Goal: Task Accomplishment & Management: Complete application form

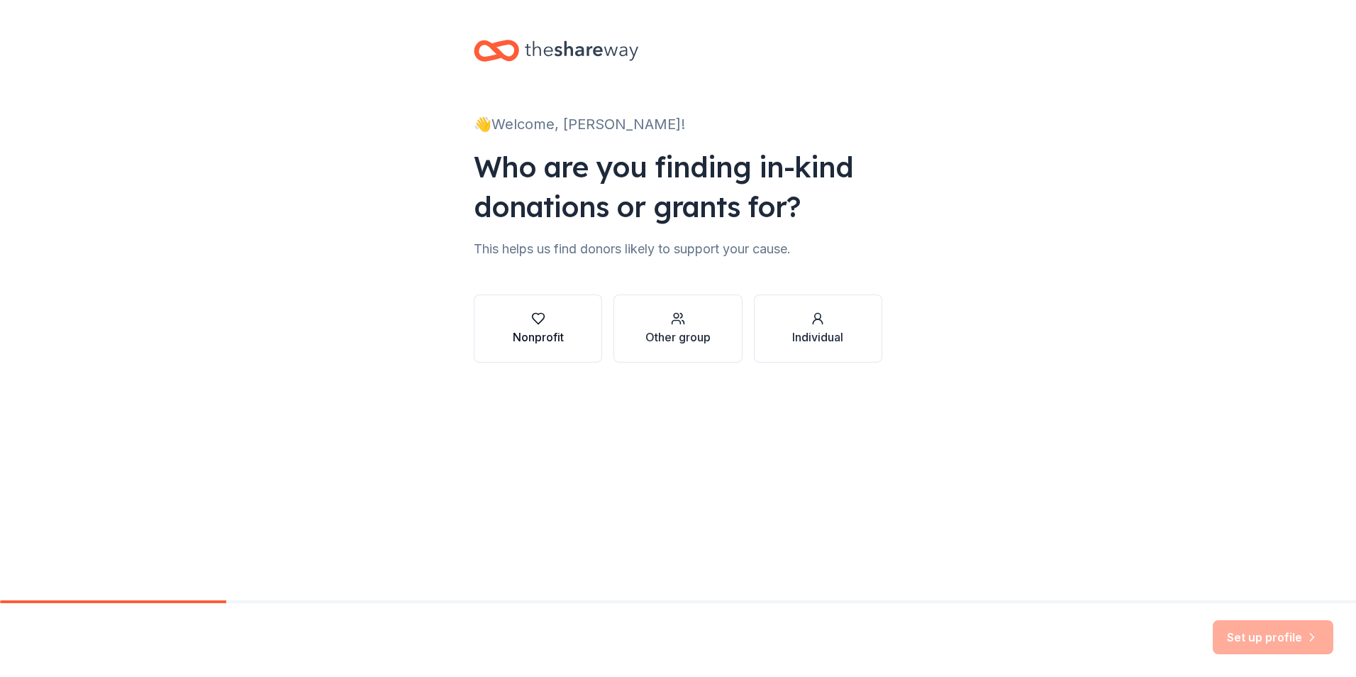
click at [541, 331] on div "Nonprofit" at bounding box center [538, 336] width 51 height 17
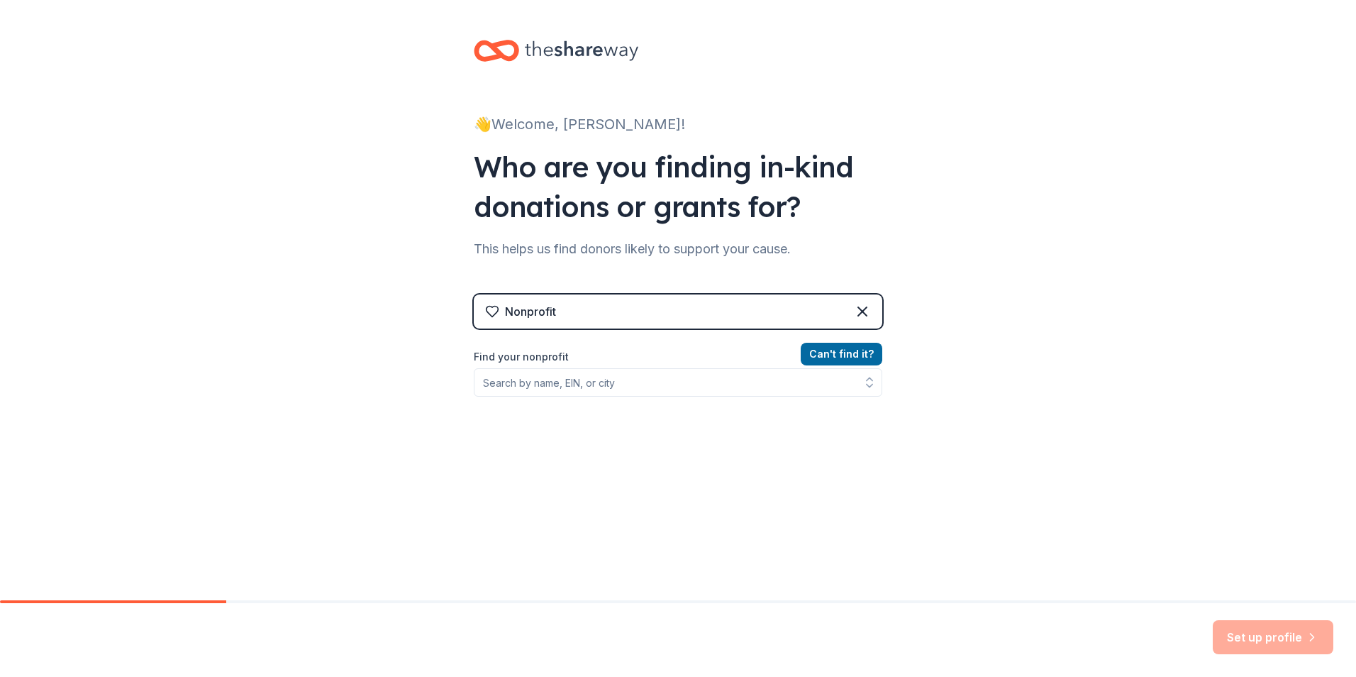
click at [572, 358] on label "Find your nonprofit" at bounding box center [678, 356] width 409 height 17
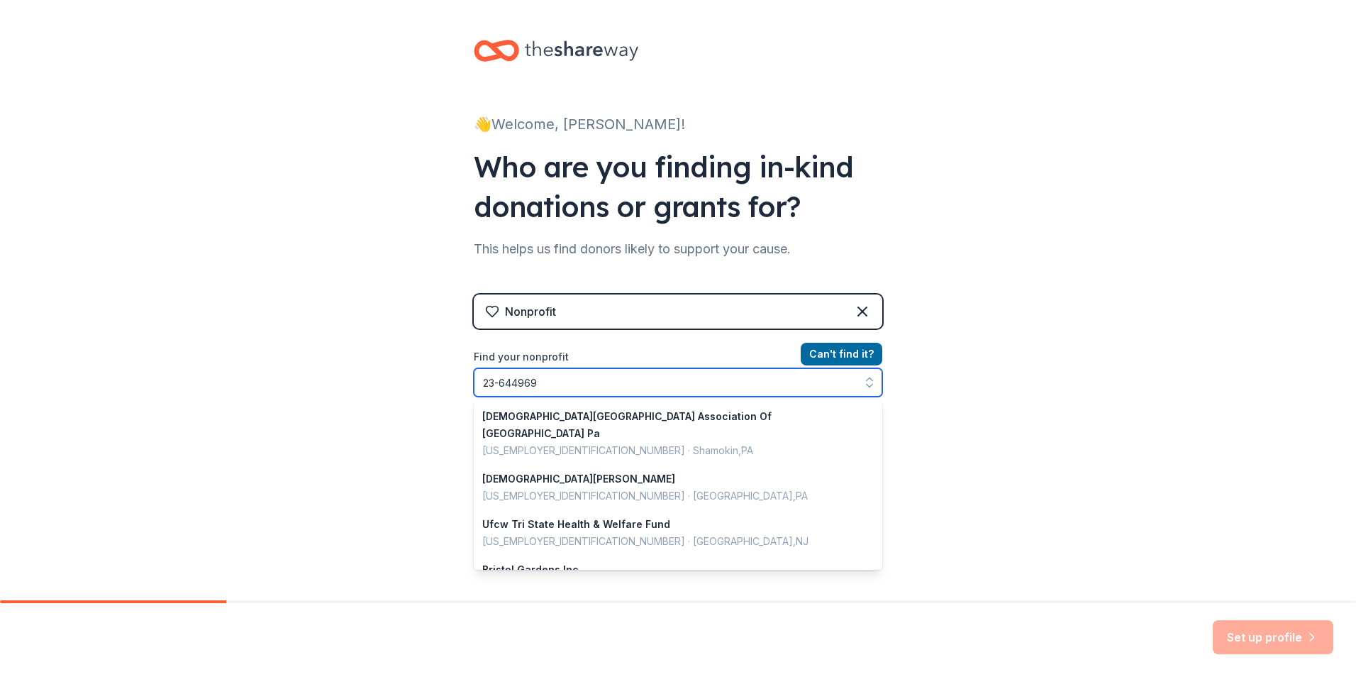
type input "[US_EMPLOYER_IDENTIFICATION_NUMBER]"
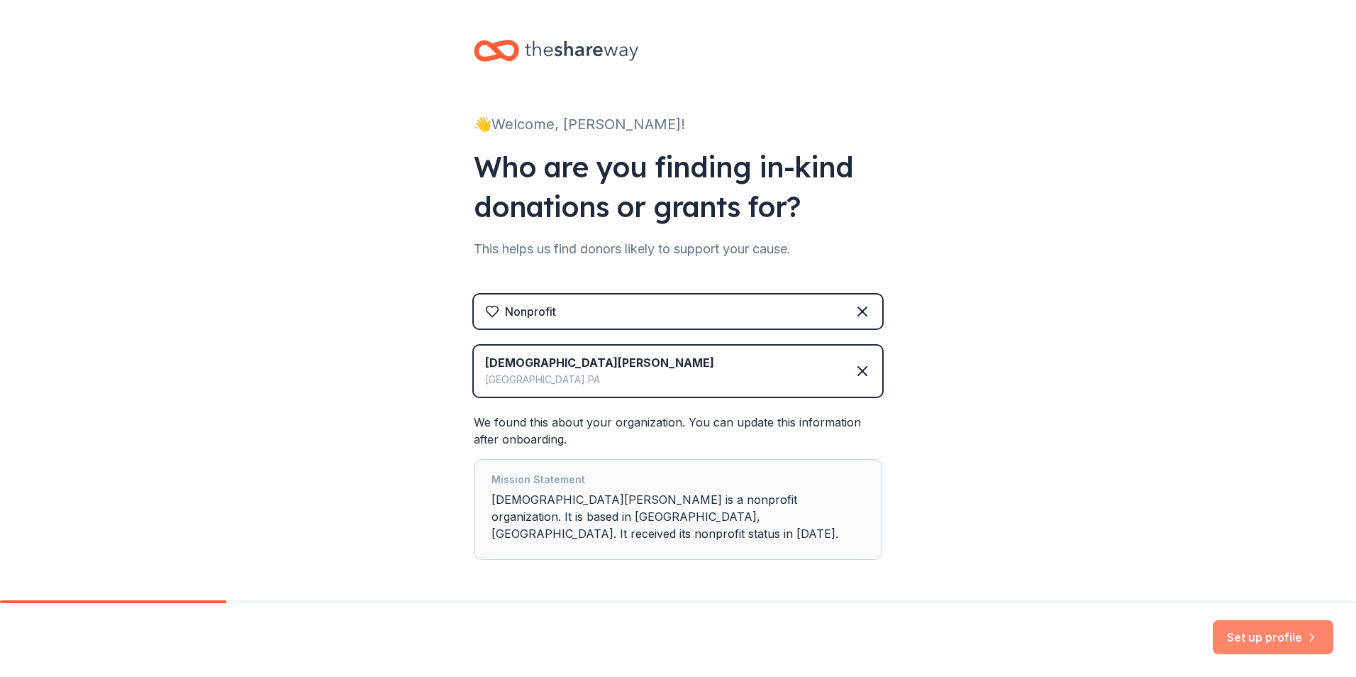
click at [1237, 634] on button "Set up profile" at bounding box center [1273, 637] width 121 height 34
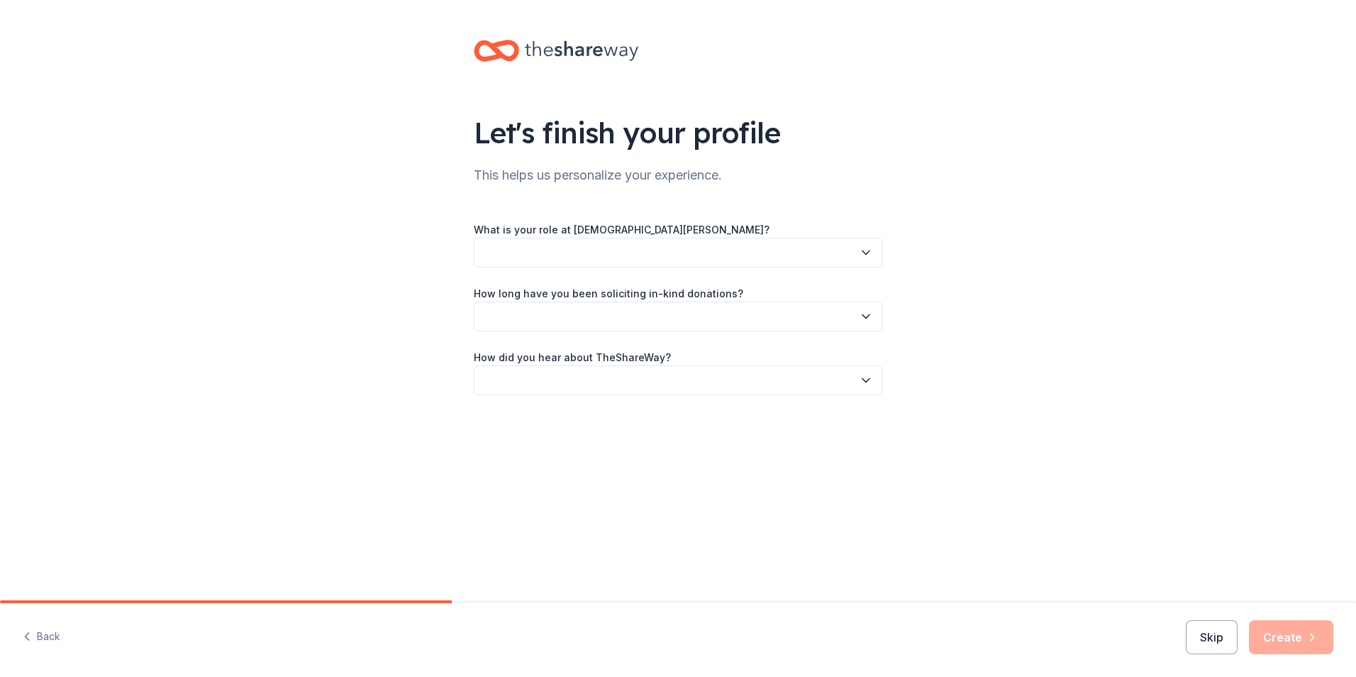
click at [871, 254] on icon "button" at bounding box center [866, 252] width 14 height 14
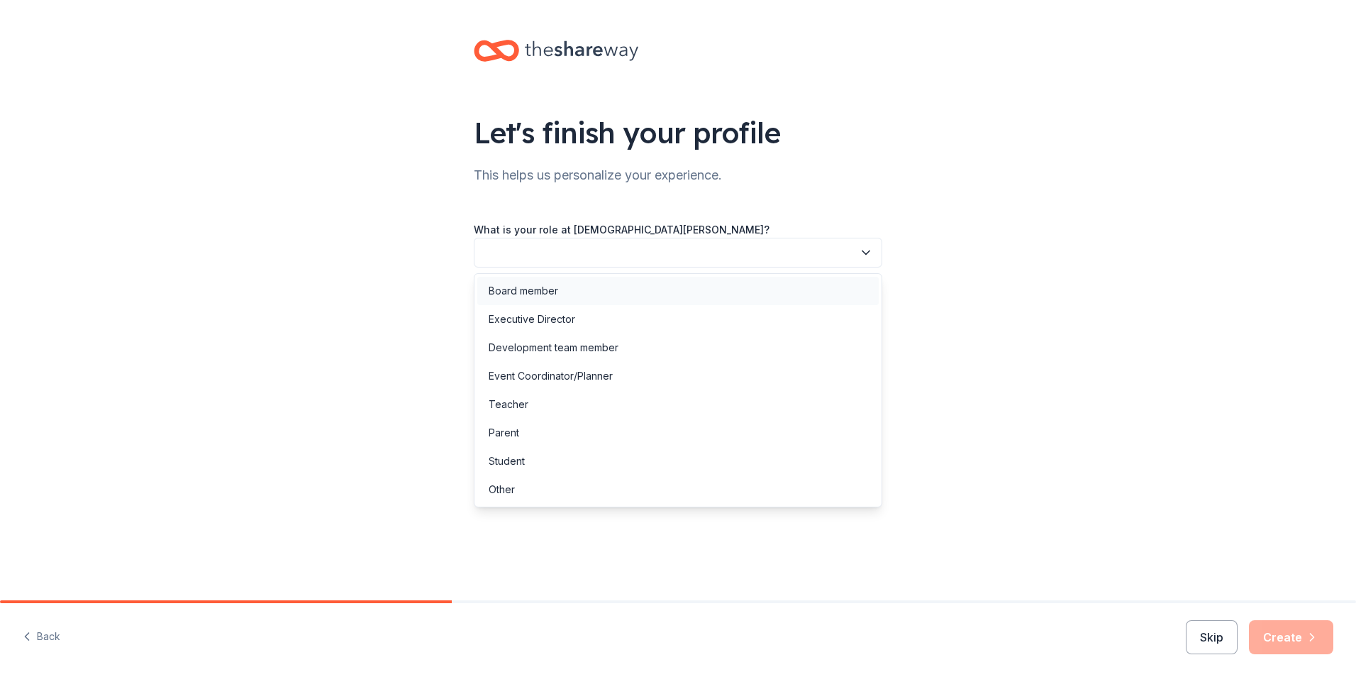
click at [550, 297] on div "Board member" at bounding box center [524, 290] width 70 height 17
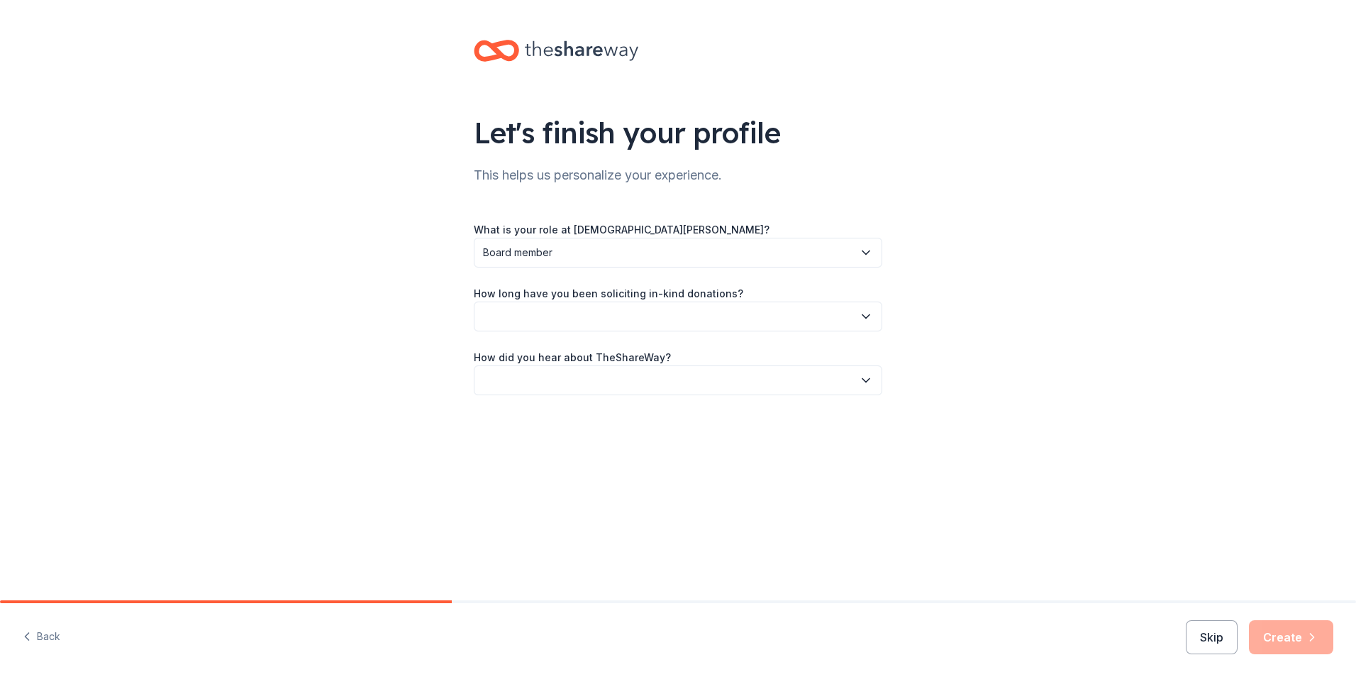
click at [862, 316] on icon "button" at bounding box center [866, 316] width 14 height 14
click at [601, 349] on div "This is my first time!" at bounding box center [678, 355] width 402 height 28
click at [869, 380] on icon "button" at bounding box center [866, 380] width 14 height 14
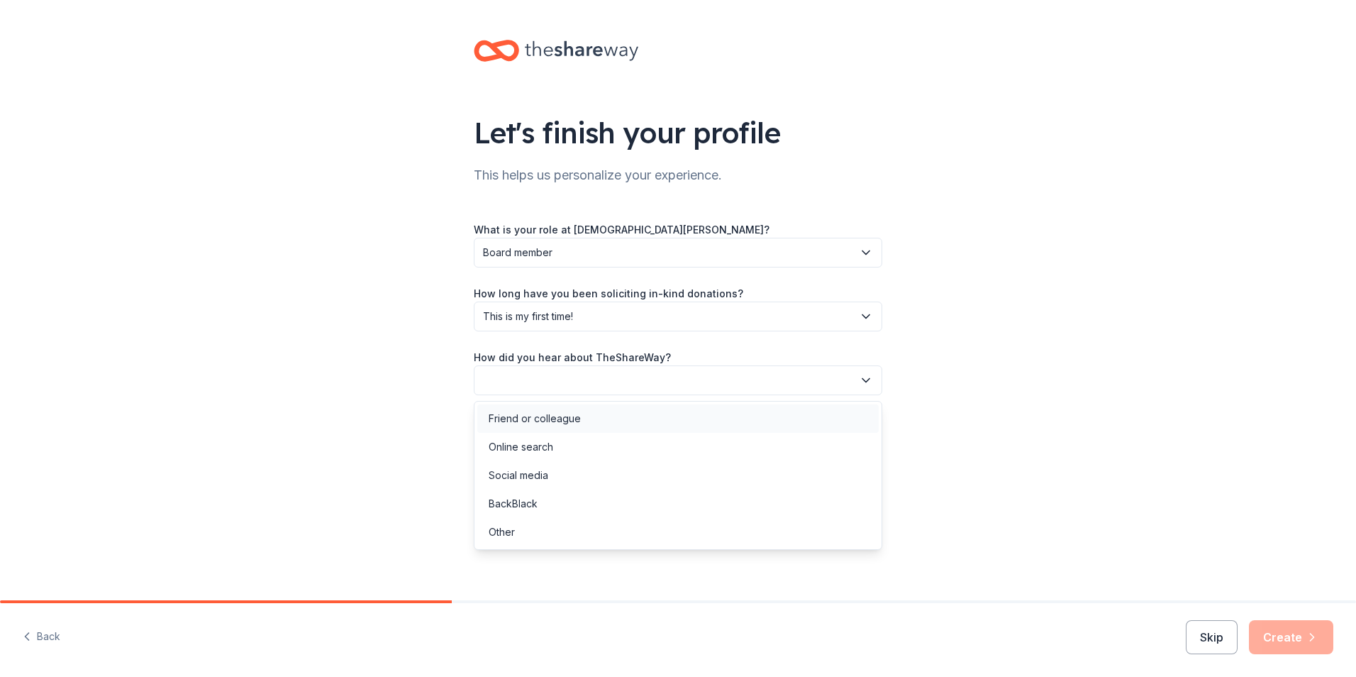
click at [594, 424] on div "Friend or colleague" at bounding box center [678, 418] width 402 height 28
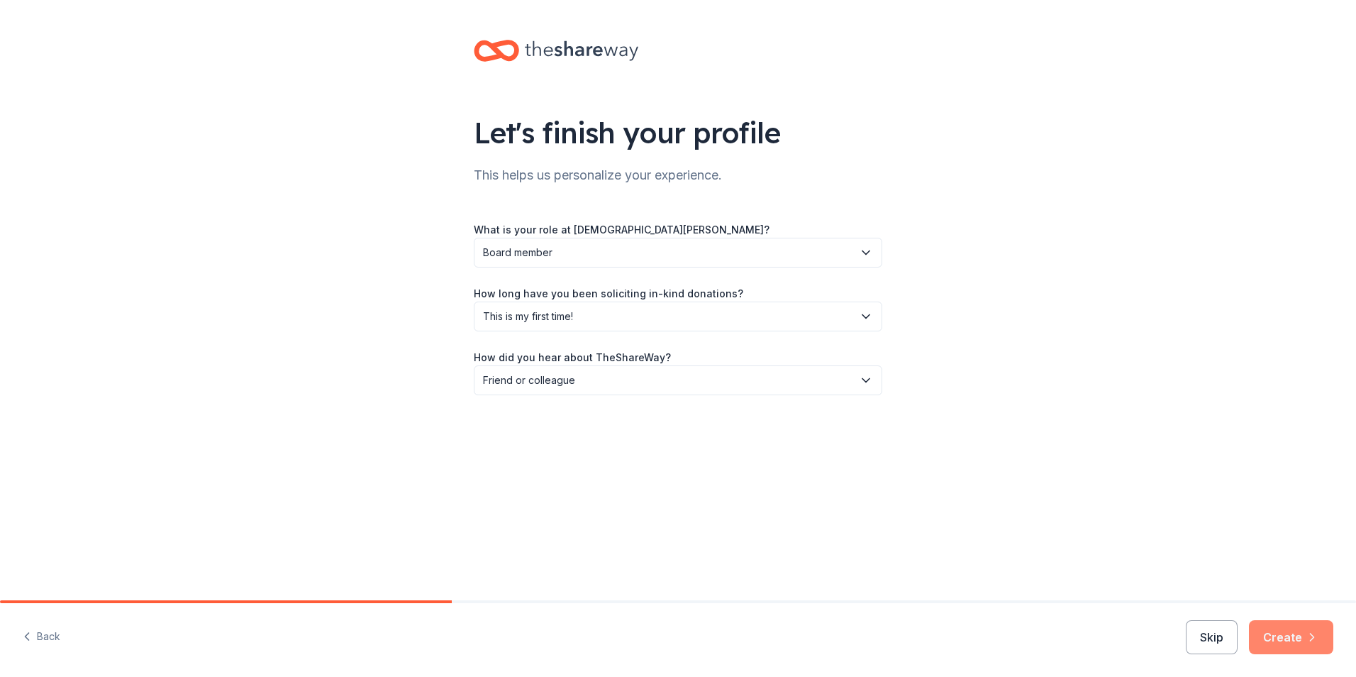
click at [1293, 638] on button "Create" at bounding box center [1291, 637] width 84 height 34
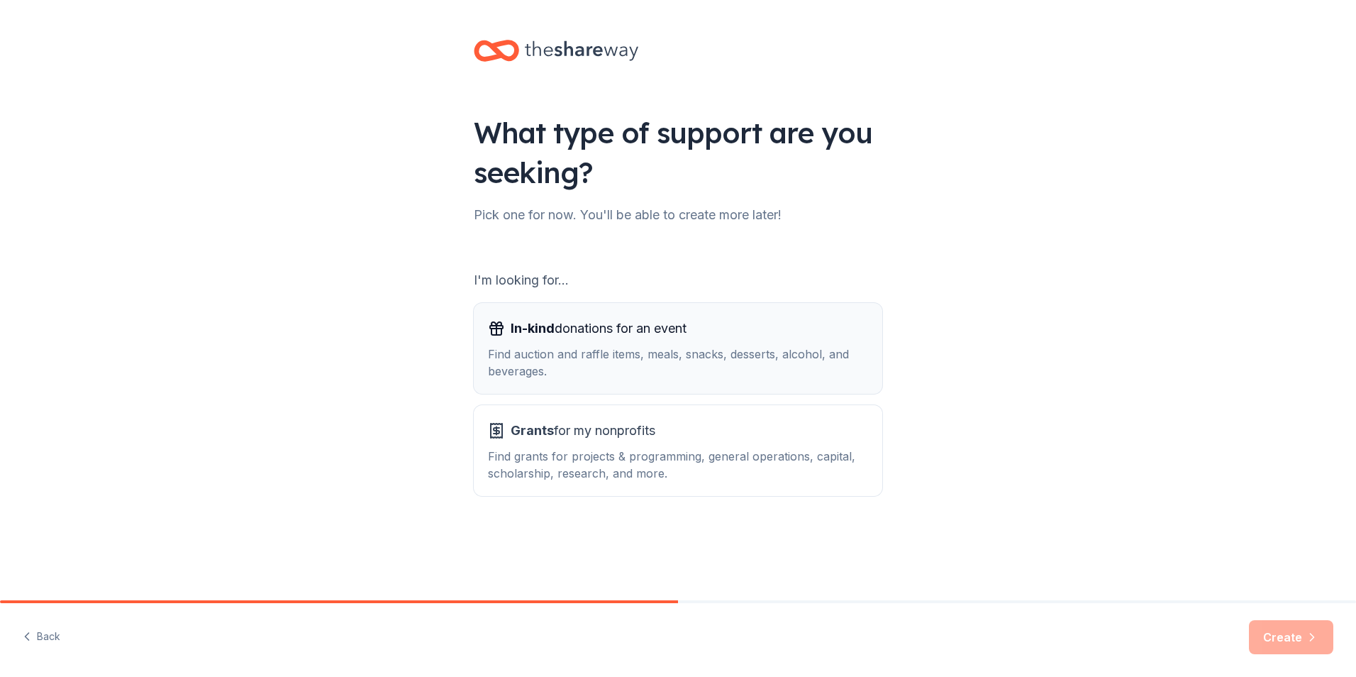
click at [629, 328] on span "In-kind donations for an event" at bounding box center [599, 328] width 176 height 23
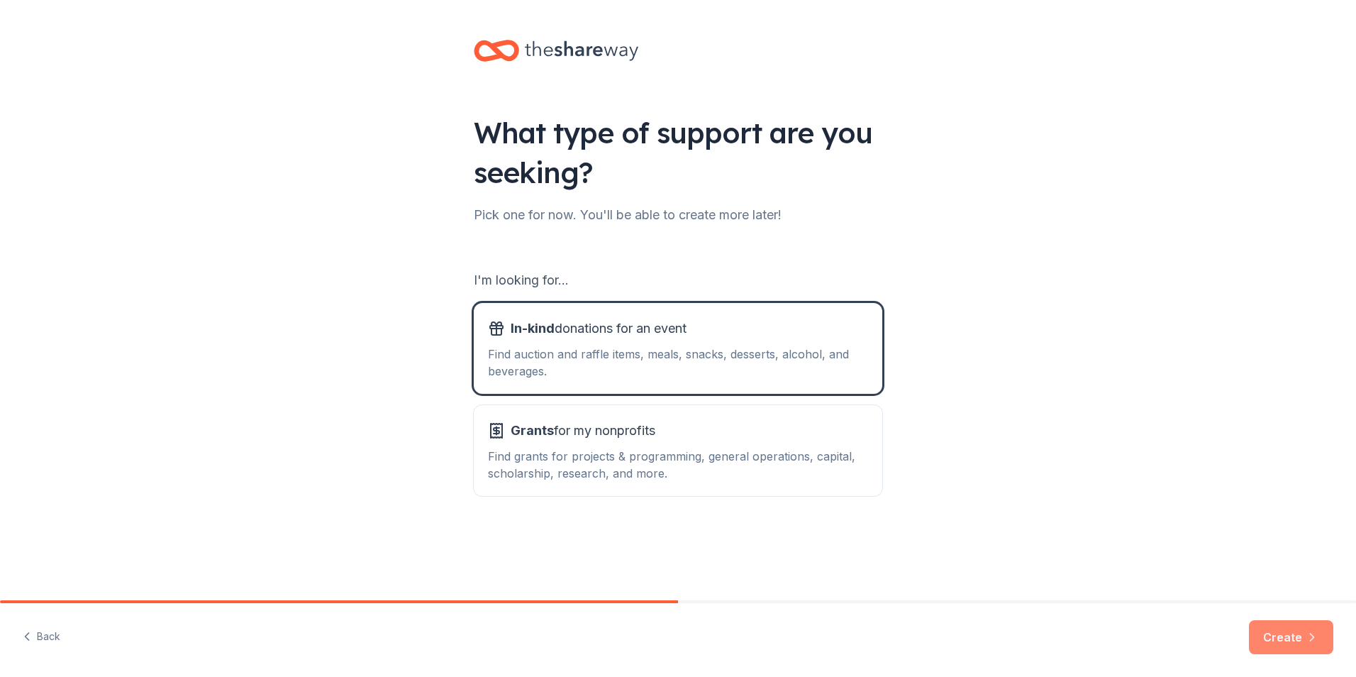
click at [1278, 638] on button "Create" at bounding box center [1291, 637] width 84 height 34
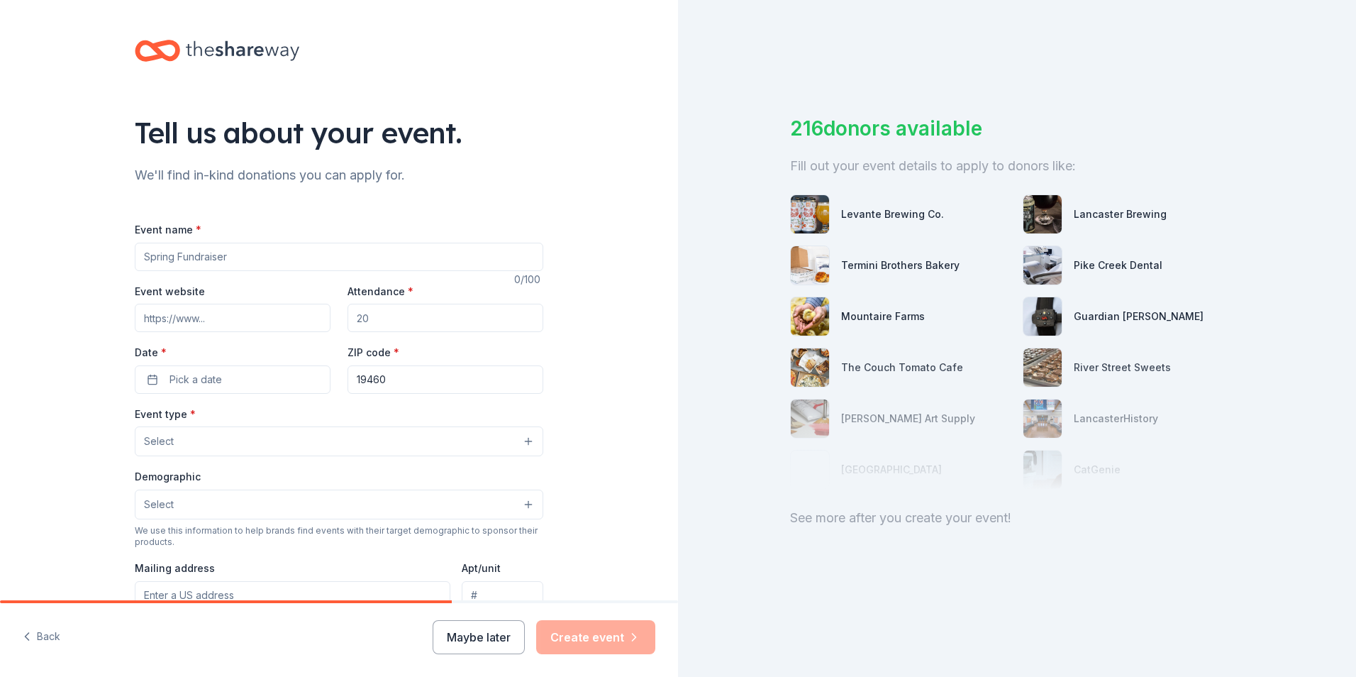
click at [242, 255] on input "Event name *" at bounding box center [339, 257] width 409 height 28
type input "chicken bbq/silent auction"
drag, startPoint x: 375, startPoint y: 319, endPoint x: 336, endPoint y: 310, distance: 40.6
click at [336, 310] on div "Event website Attendance * Date * Pick a date ZIP code * 19460" at bounding box center [339, 337] width 409 height 111
drag, startPoint x: 365, startPoint y: 320, endPoint x: 347, endPoint y: 319, distance: 18.5
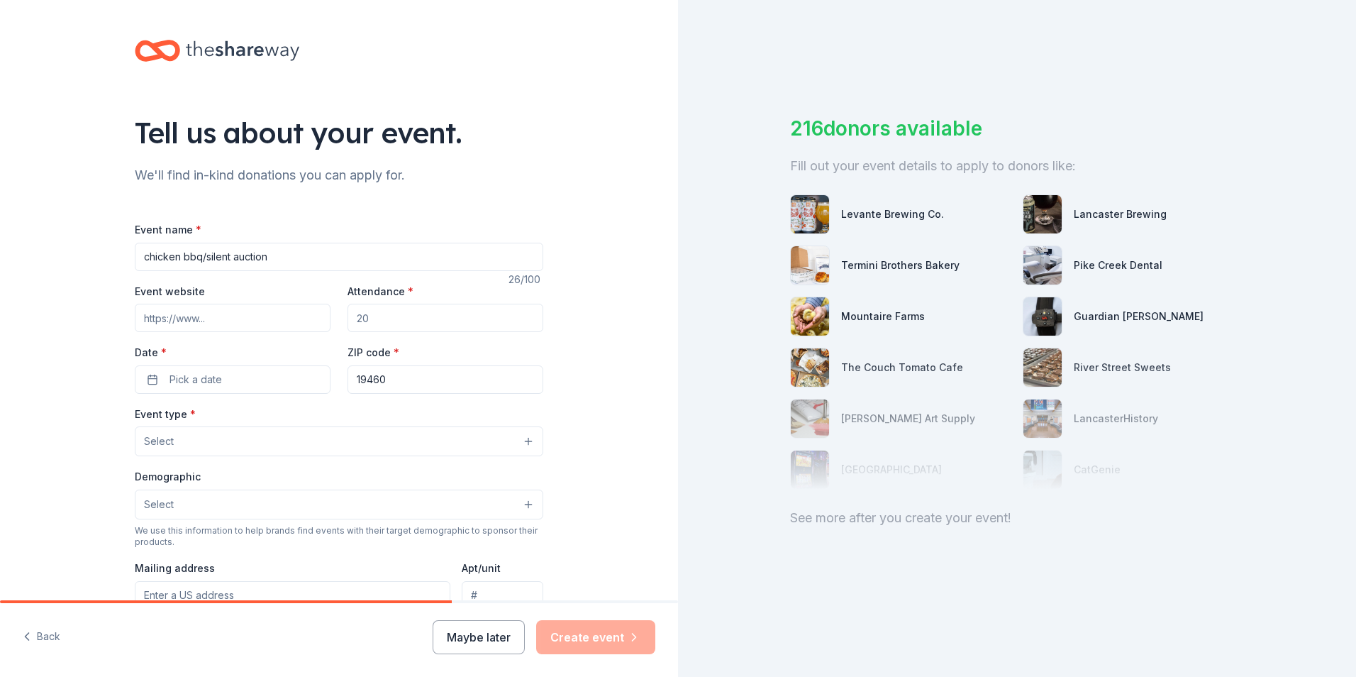
click at [348, 319] on input "Attendance *" at bounding box center [446, 318] width 196 height 28
type input "100"
click at [239, 380] on button "Pick a date" at bounding box center [233, 379] width 196 height 28
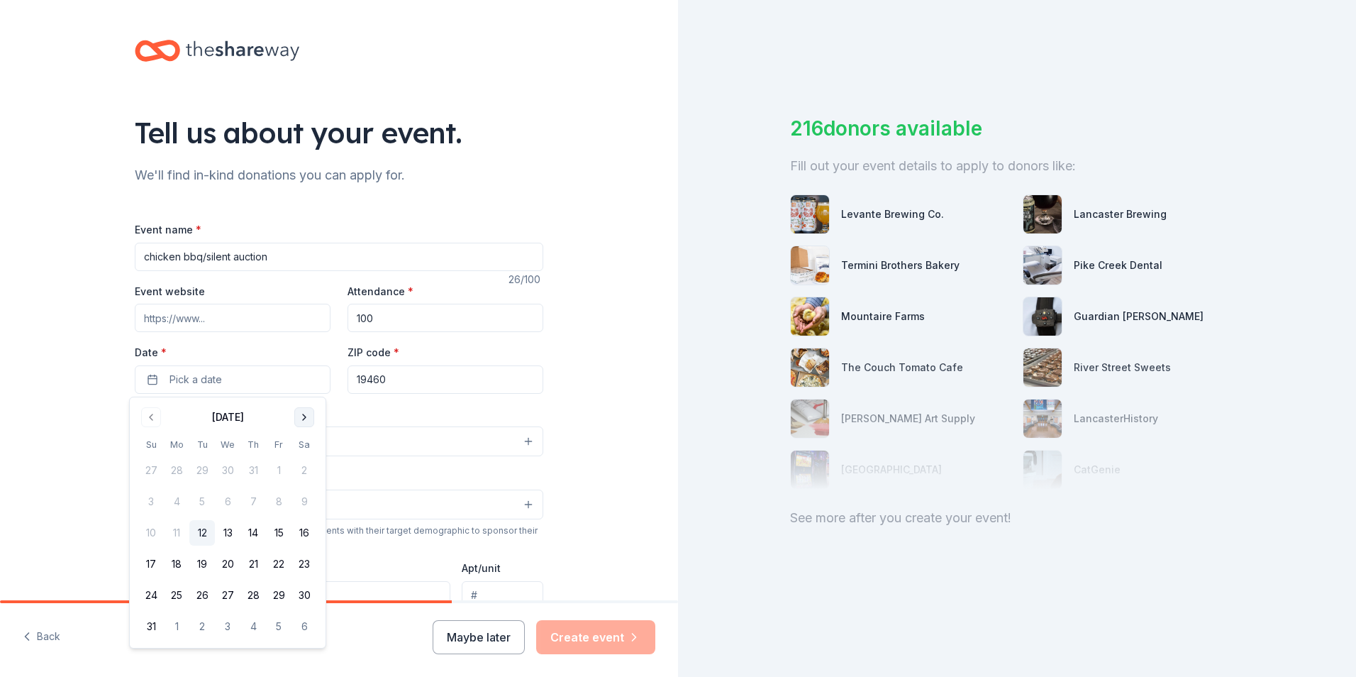
click at [304, 417] on button "Go to next month" at bounding box center [304, 417] width 20 height 20
click at [306, 497] on button "13" at bounding box center [305, 502] width 26 height 26
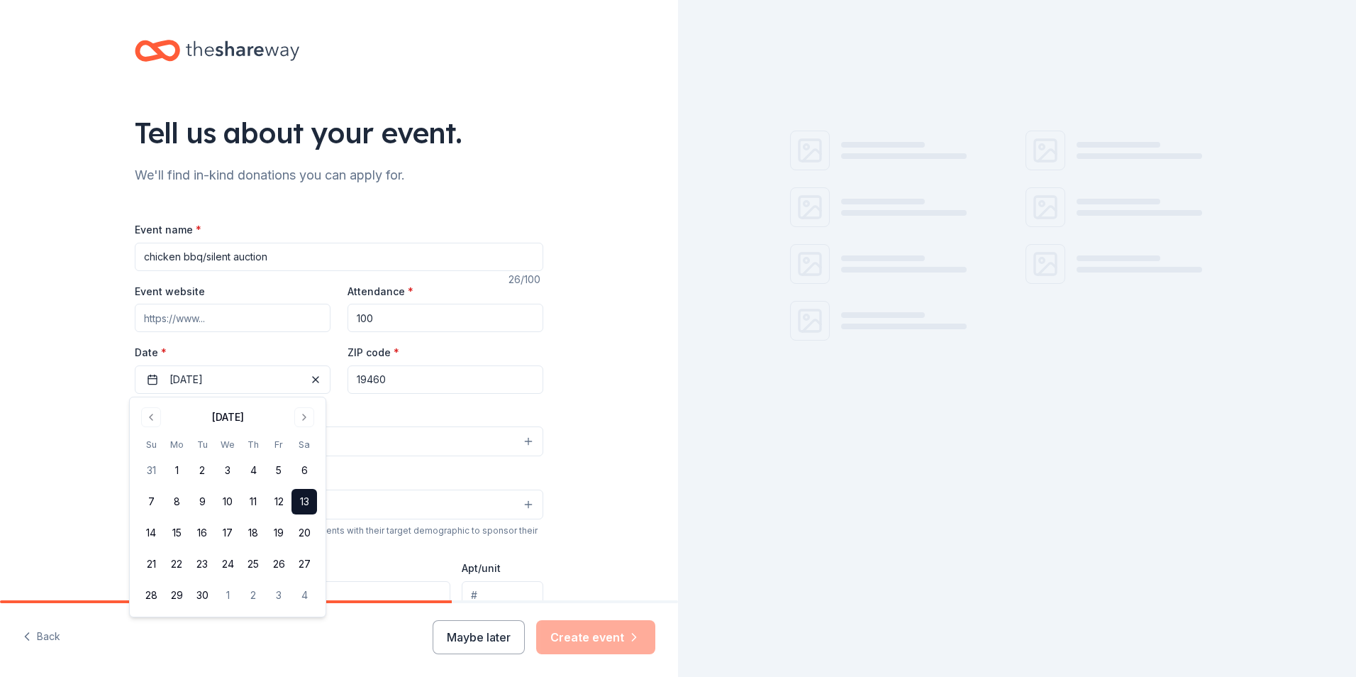
click at [443, 353] on div "ZIP code * 19460" at bounding box center [446, 368] width 196 height 50
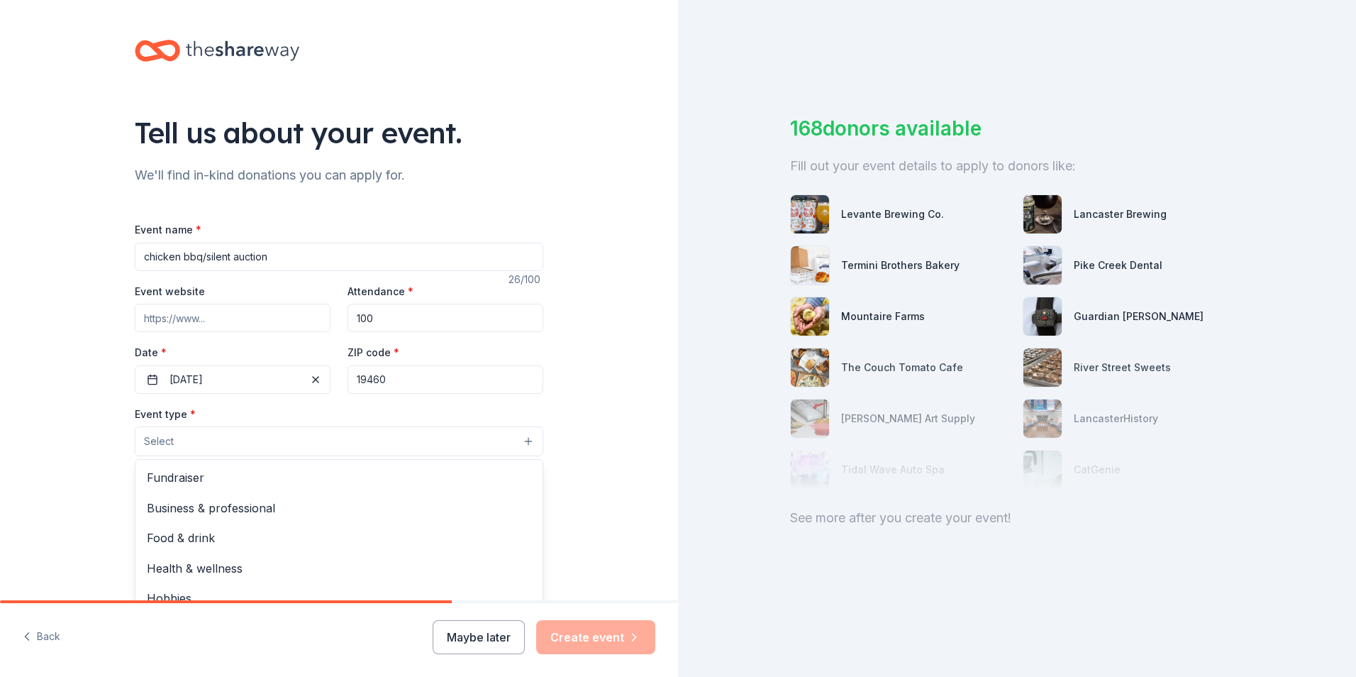
click at [221, 441] on button "Select" at bounding box center [339, 441] width 409 height 30
click at [202, 472] on span "Fundraiser" at bounding box center [339, 477] width 384 height 18
click at [604, 416] on div "Tell us about your event. We'll find in-kind donations you can apply for. Event…" at bounding box center [339, 473] width 678 height 946
click at [521, 507] on button "Select" at bounding box center [339, 506] width 409 height 30
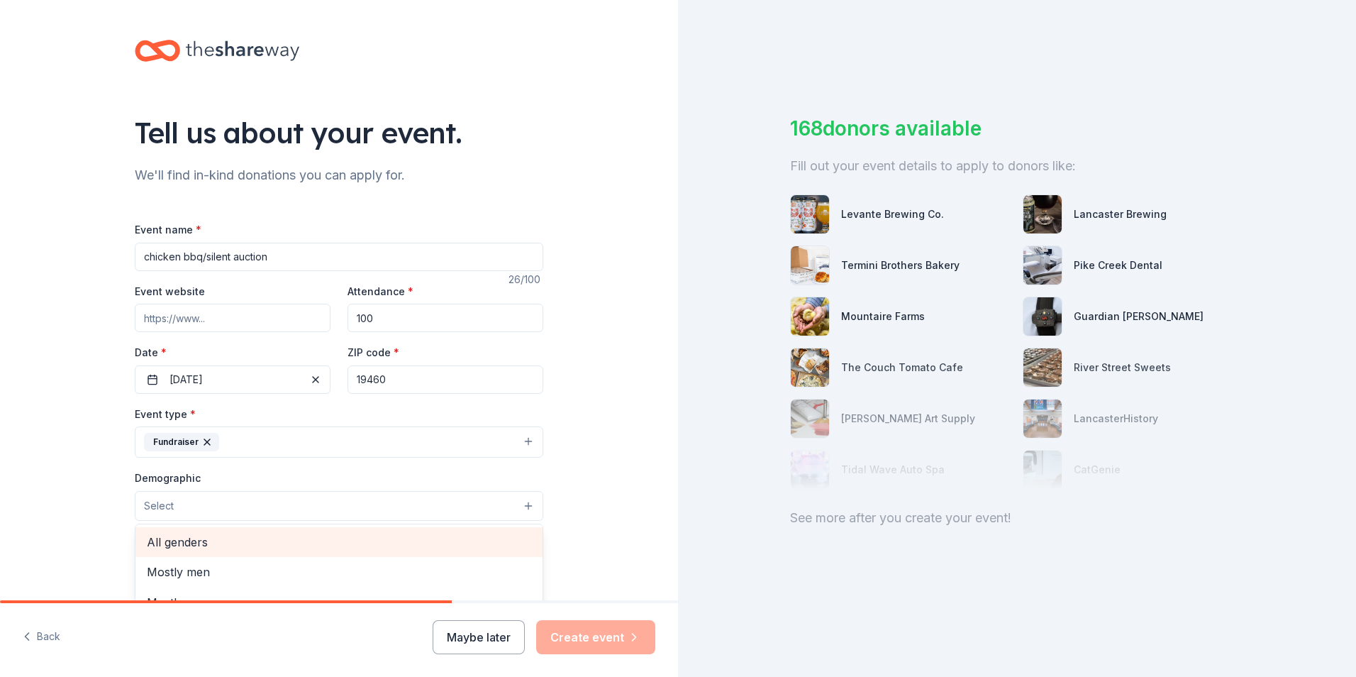
click at [287, 543] on span "All genders" at bounding box center [339, 542] width 384 height 18
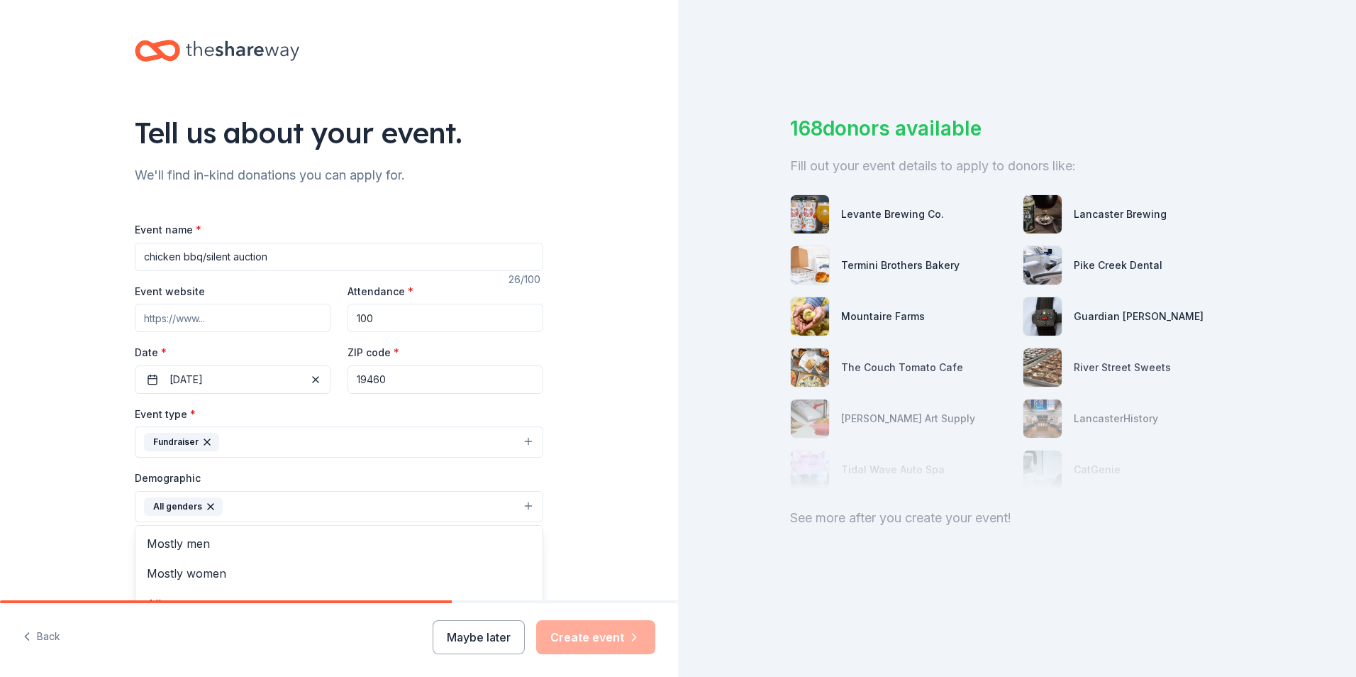
click at [604, 560] on div "Tell us about your event. We'll find in-kind donations you can apply for. Event…" at bounding box center [339, 473] width 678 height 947
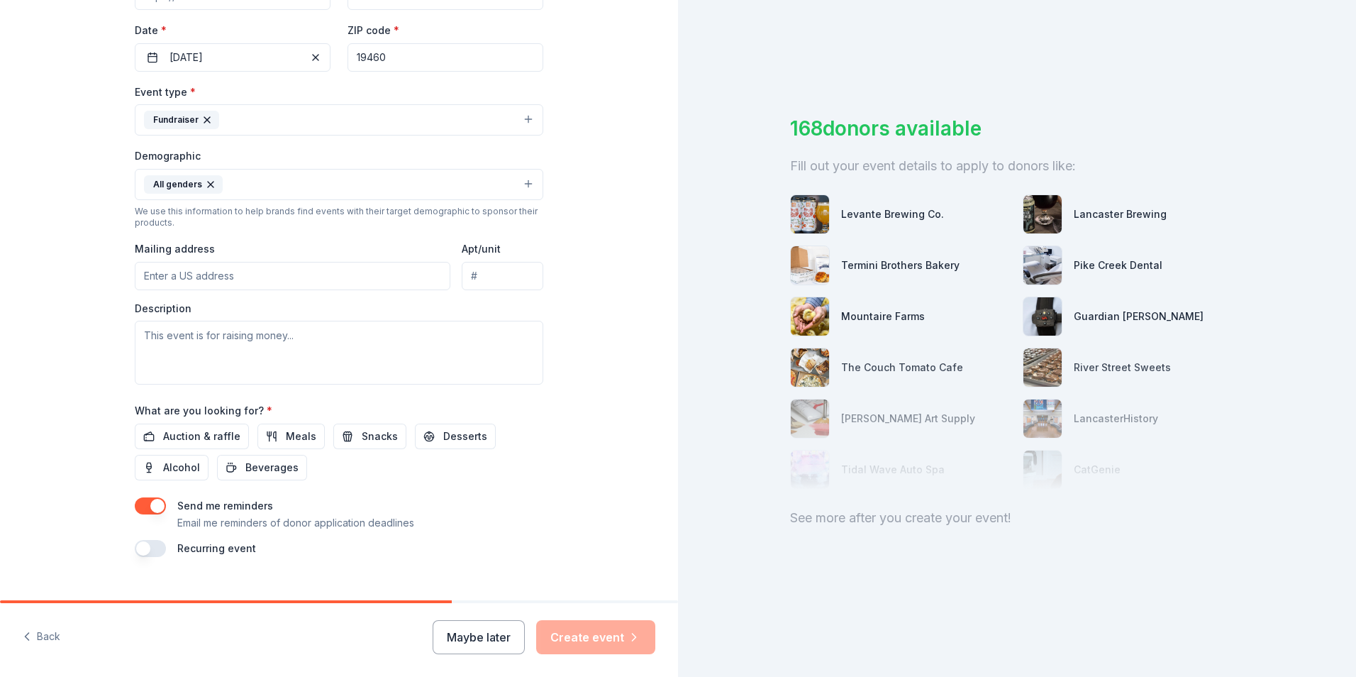
scroll to position [347, 0]
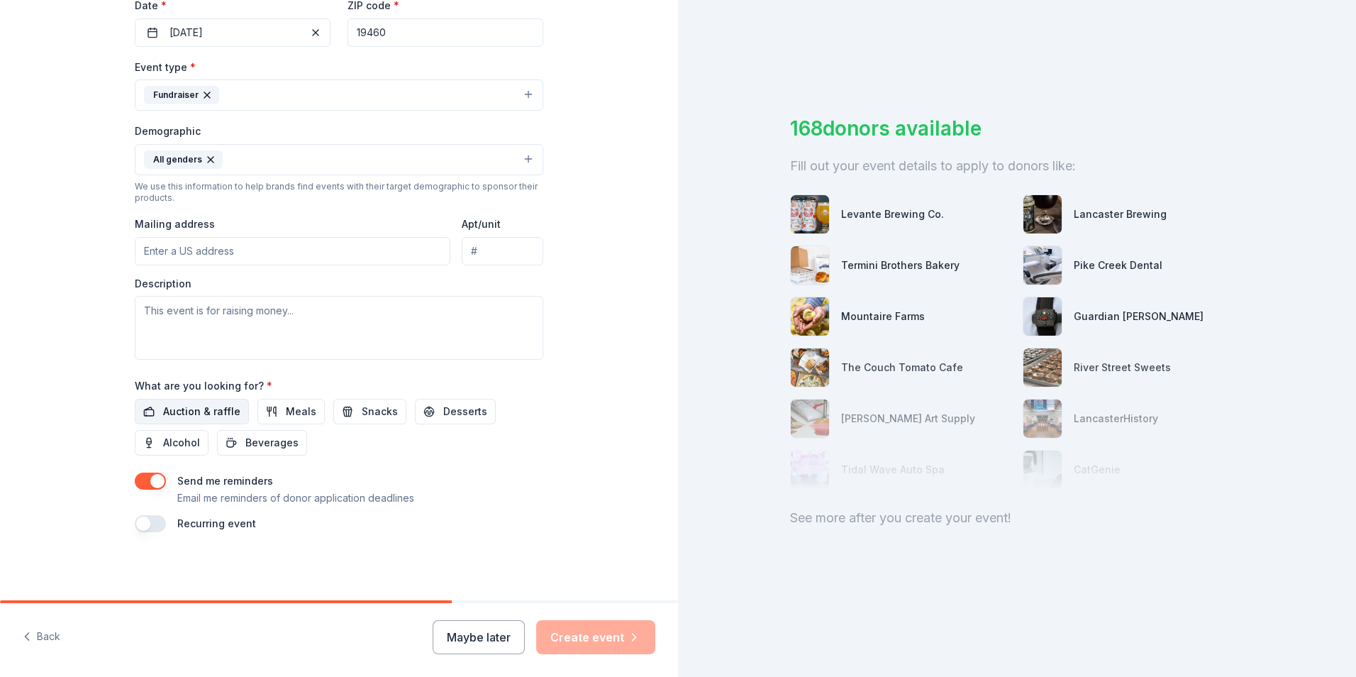
click at [179, 409] on span "Auction & raffle" at bounding box center [201, 411] width 77 height 17
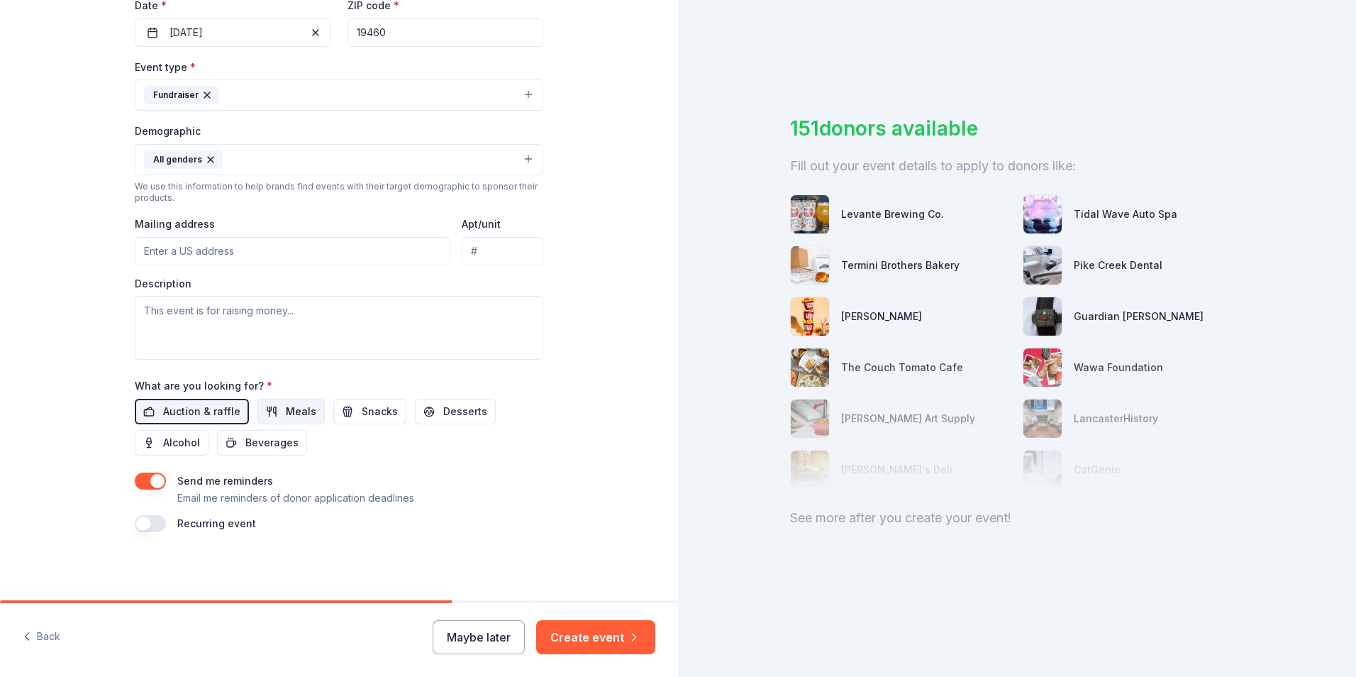
click at [286, 414] on span "Meals" at bounding box center [301, 411] width 31 height 17
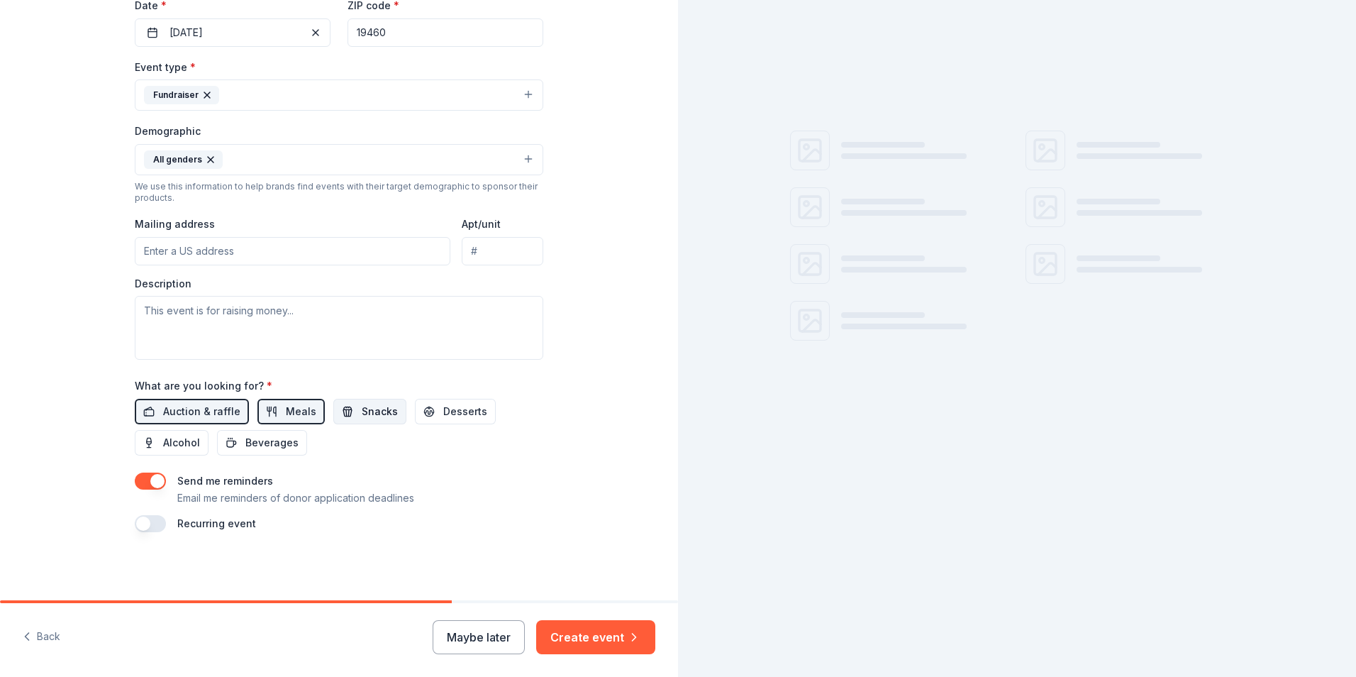
click at [363, 423] on button "Snacks" at bounding box center [369, 412] width 73 height 26
click at [458, 421] on button "Desserts" at bounding box center [455, 412] width 81 height 26
click at [194, 437] on button "Alcohol" at bounding box center [172, 443] width 74 height 26
click at [279, 445] on span "Beverages" at bounding box center [271, 442] width 53 height 17
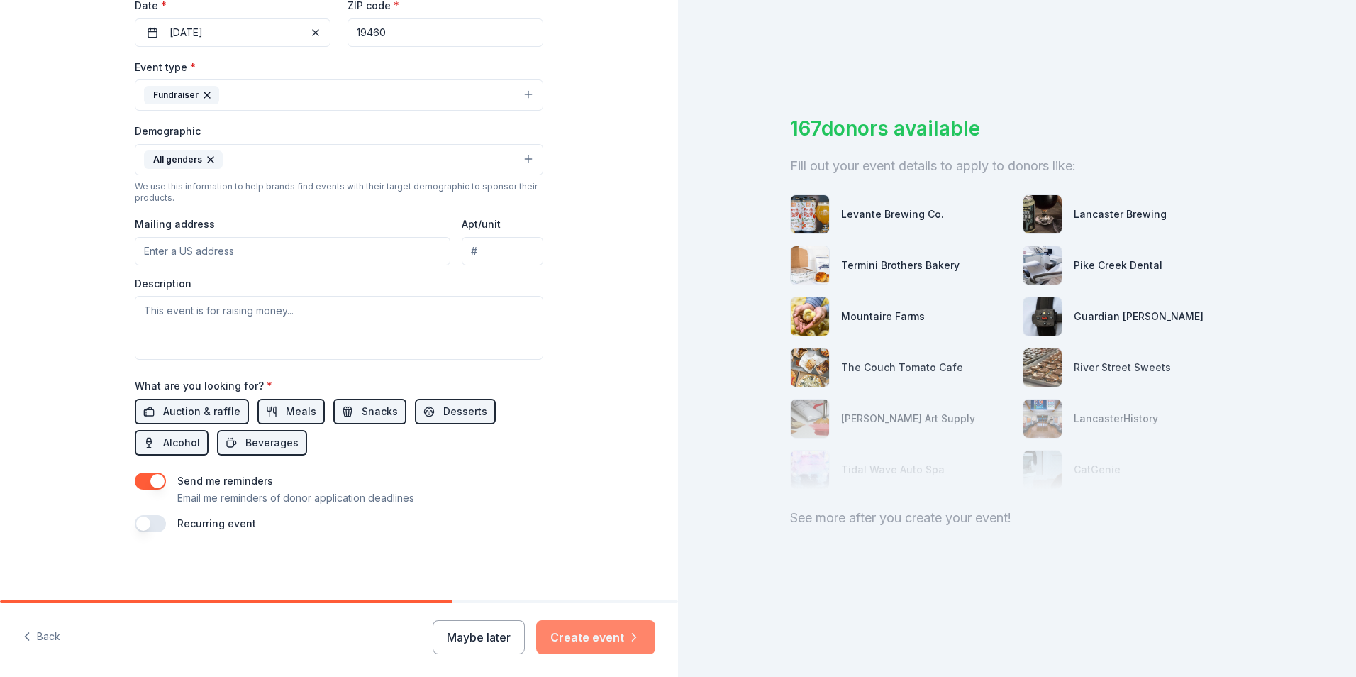
click at [613, 640] on button "Create event" at bounding box center [595, 637] width 119 height 34
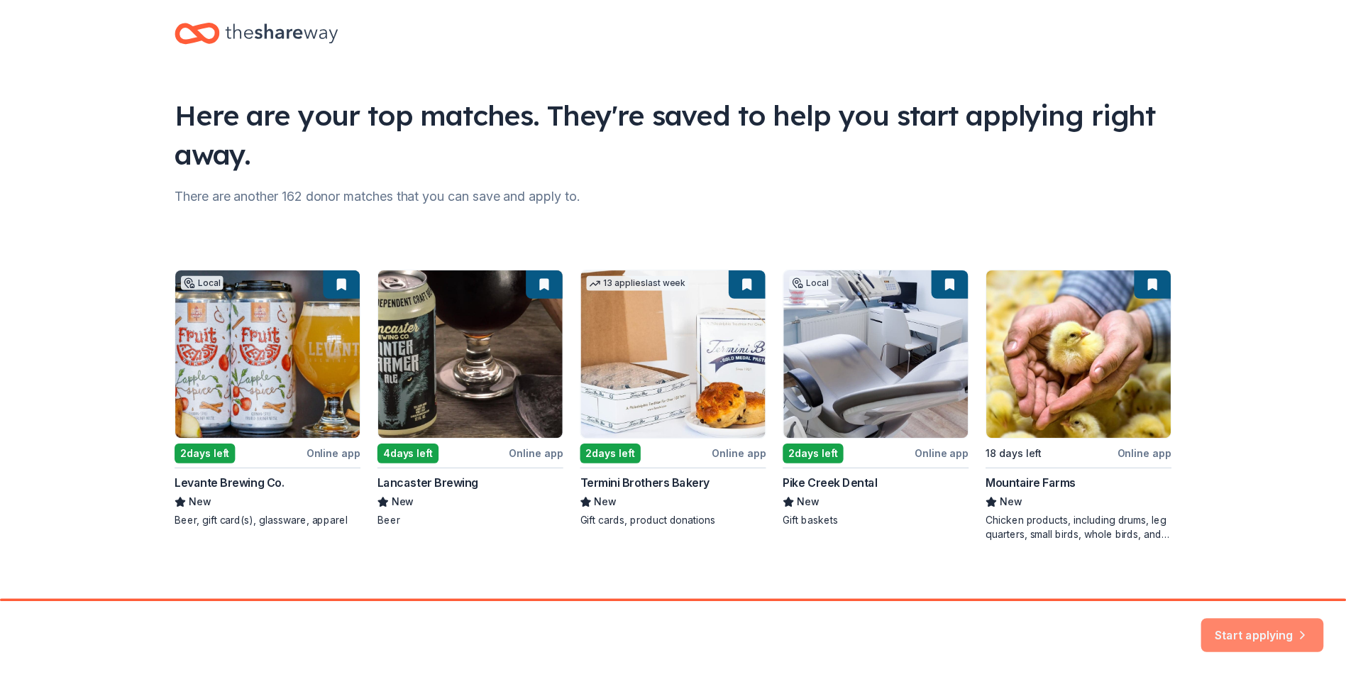
scroll to position [31, 0]
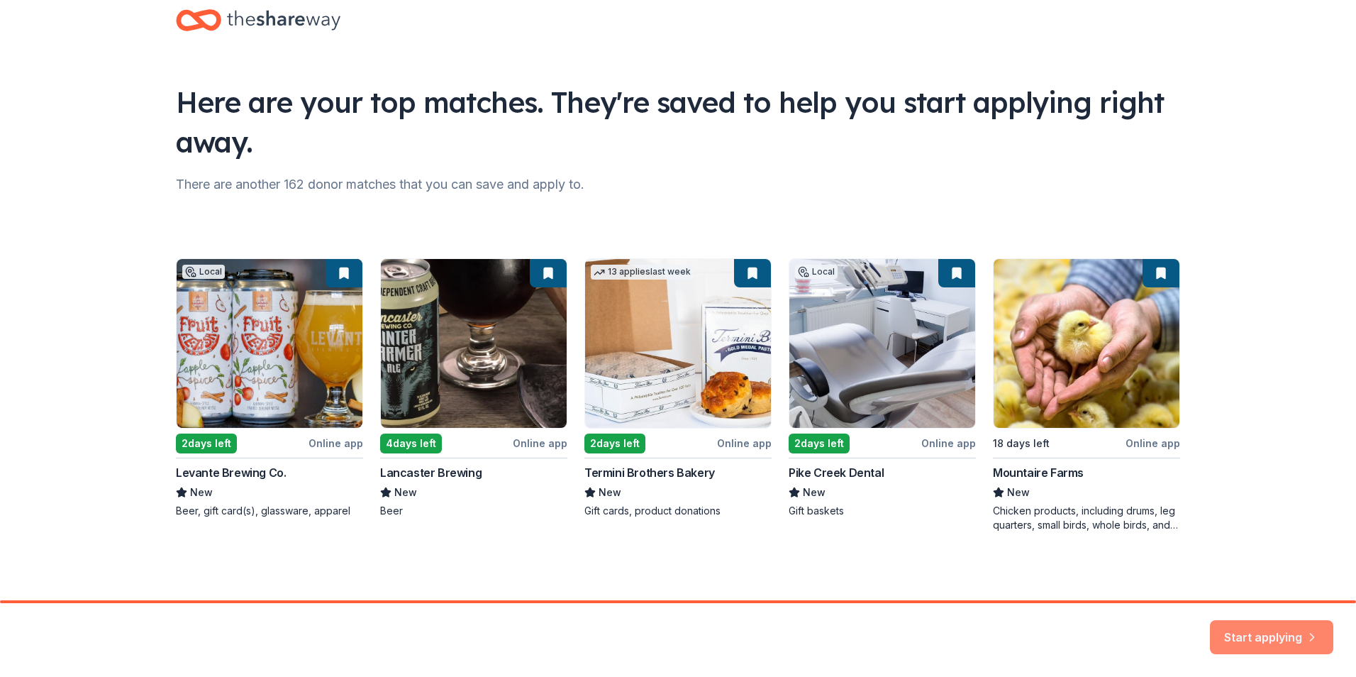
click at [1296, 629] on button "Start applying" at bounding box center [1271, 628] width 123 height 34
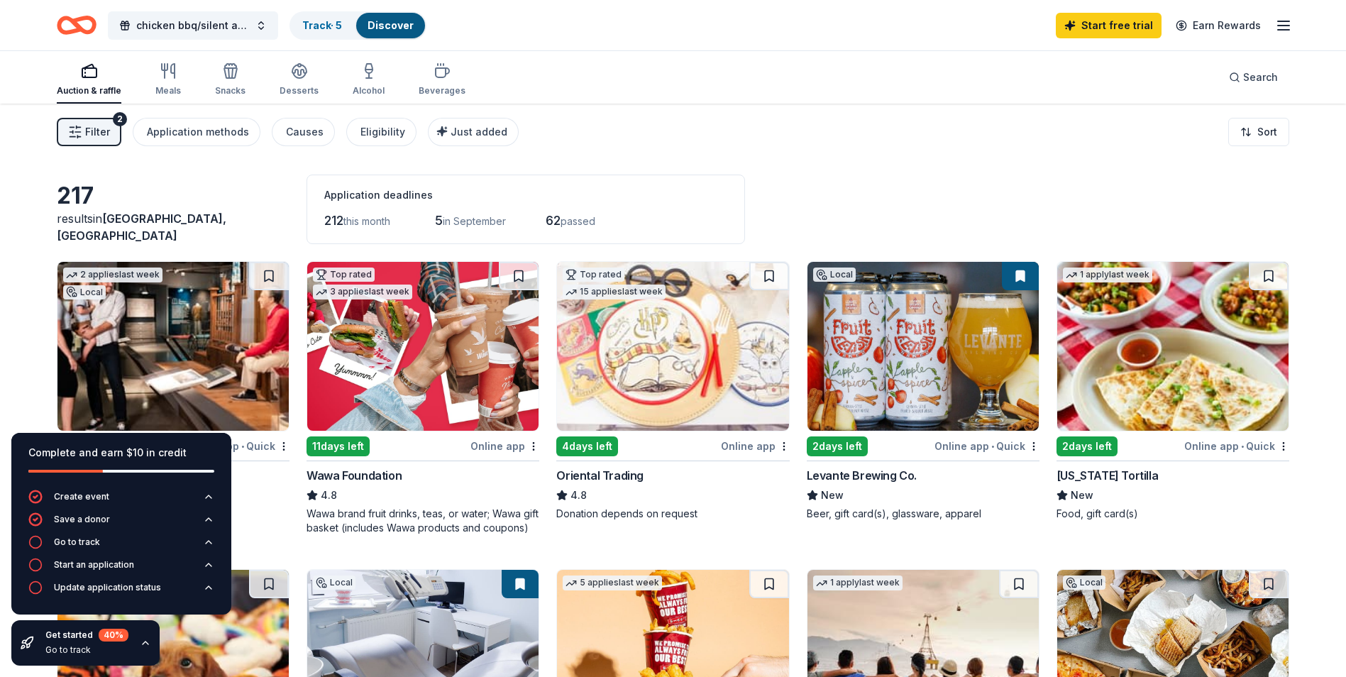
drag, startPoint x: 1344, startPoint y: 190, endPoint x: 1332, endPoint y: 224, distance: 36.1
click at [1139, 24] on link "Start free trial" at bounding box center [1109, 26] width 106 height 26
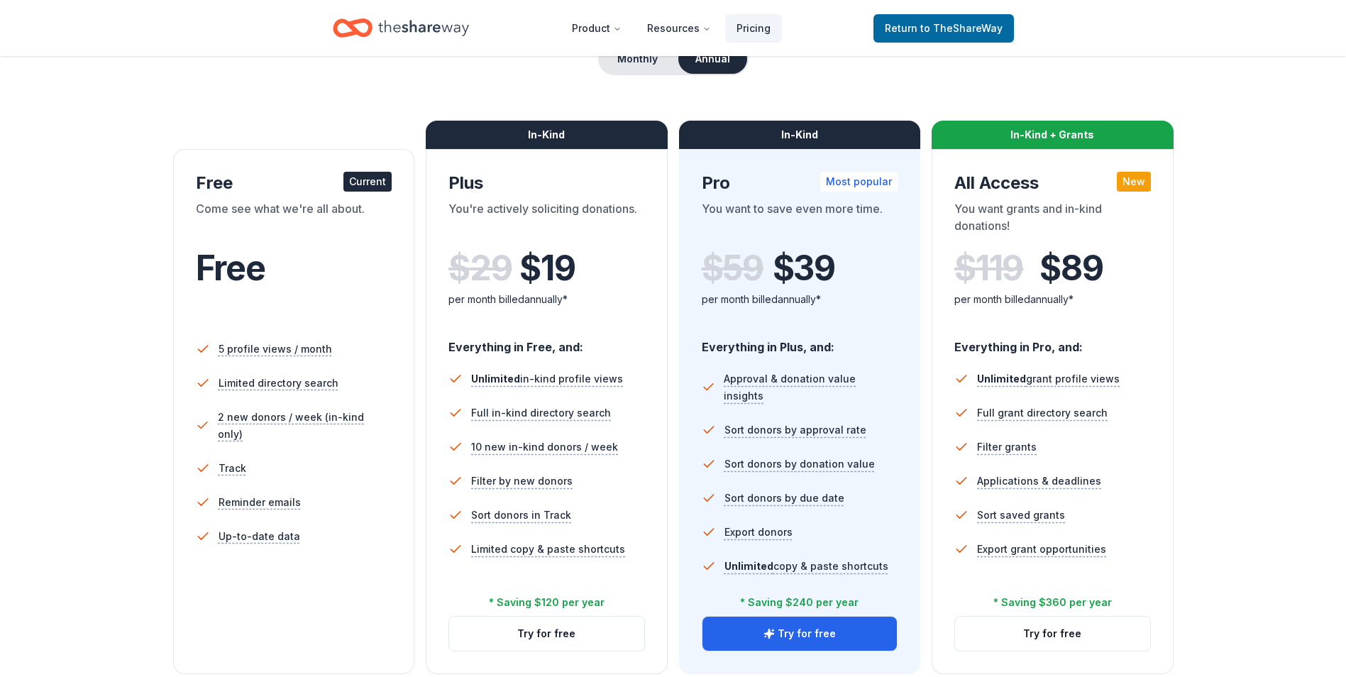
scroll to position [160, 0]
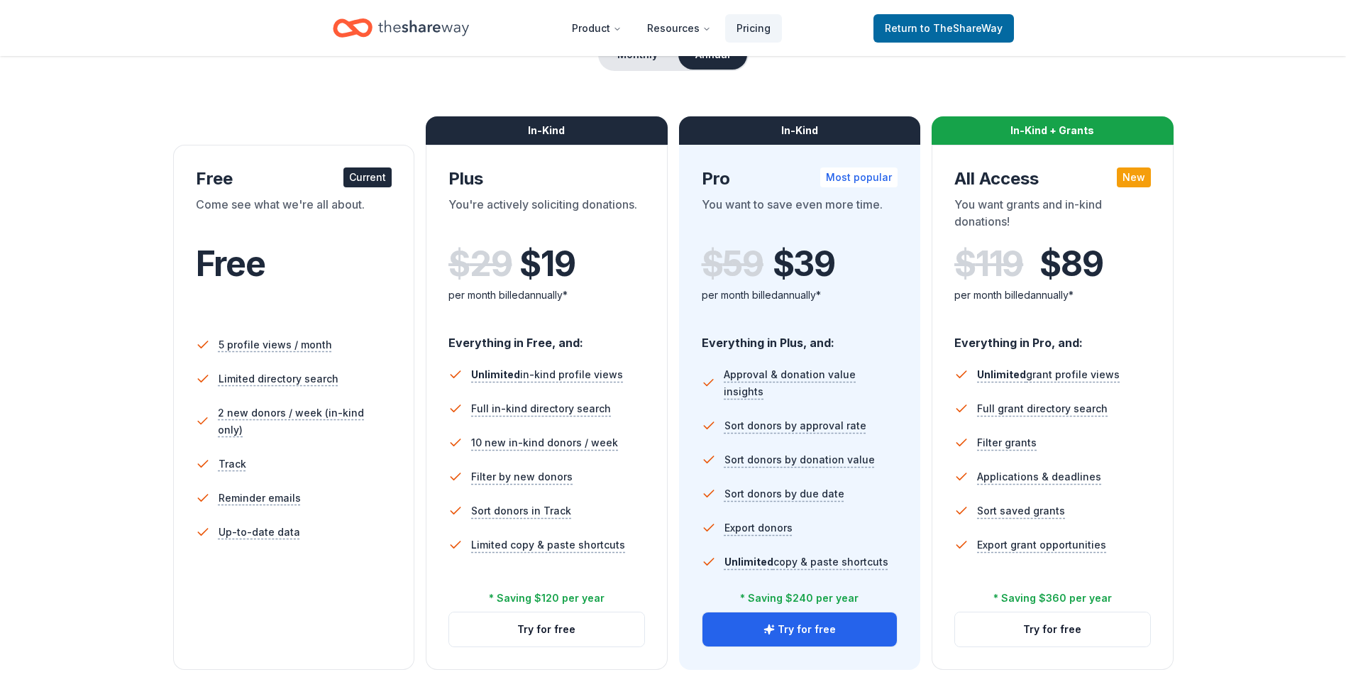
click at [365, 176] on div "Current" at bounding box center [367, 177] width 48 height 20
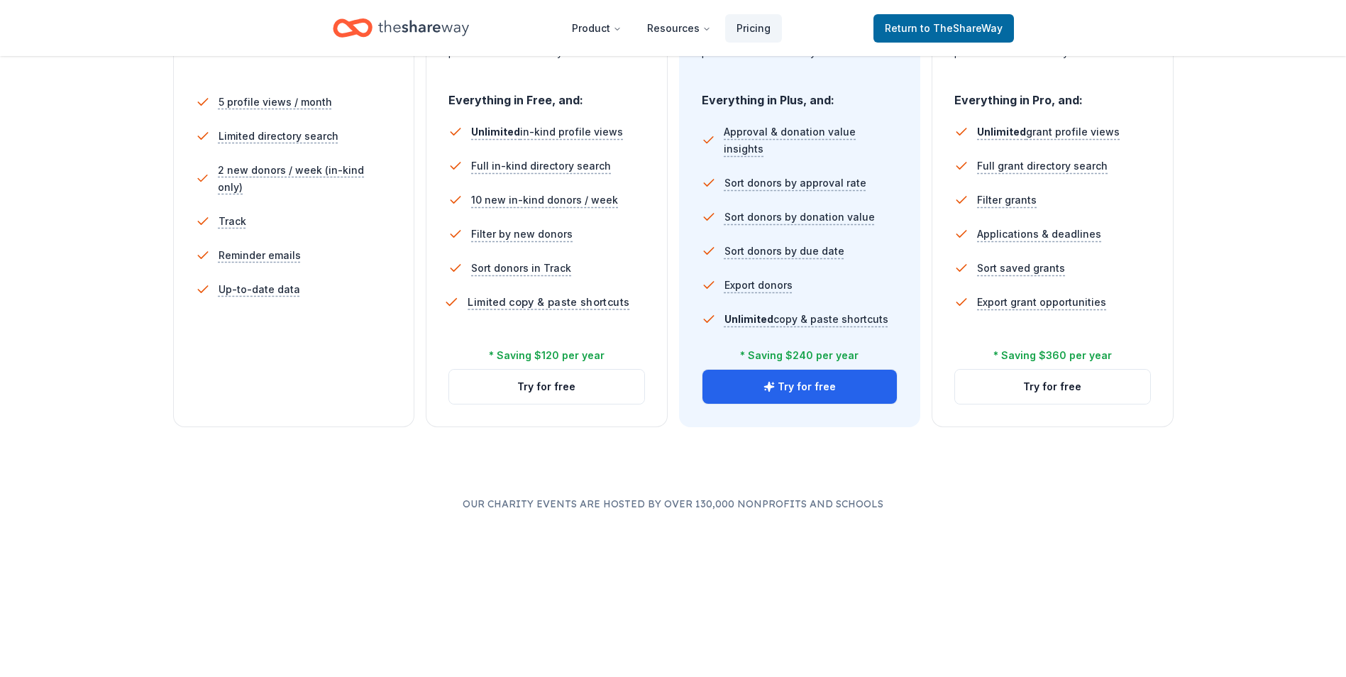
scroll to position [372, 0]
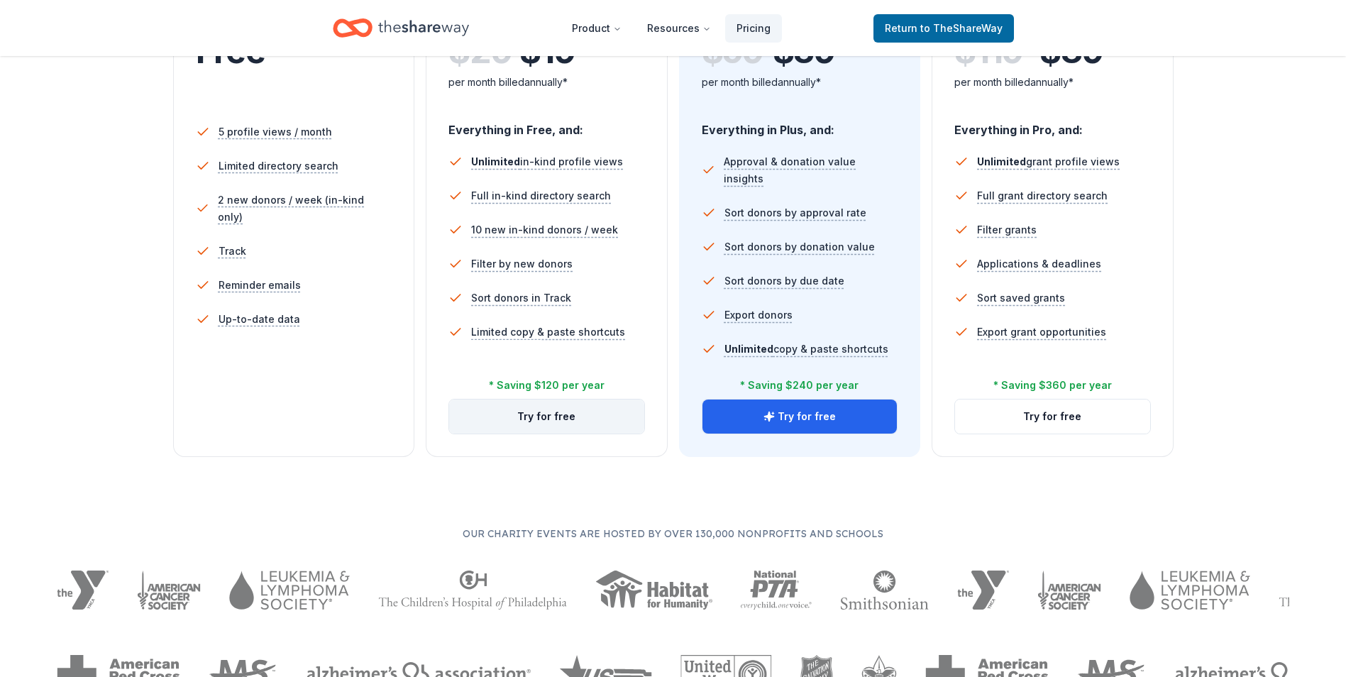
click at [494, 421] on button "Try for free" at bounding box center [546, 416] width 195 height 34
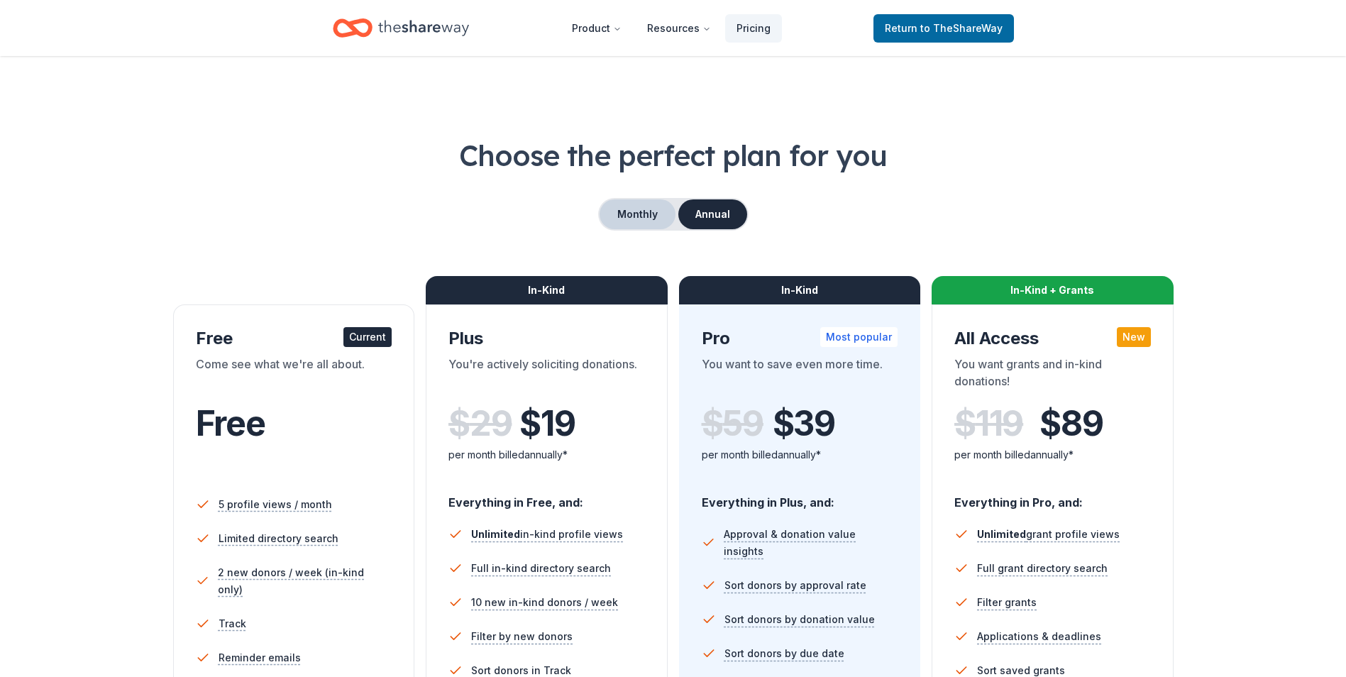
click at [653, 211] on button "Monthly" at bounding box center [637, 214] width 76 height 30
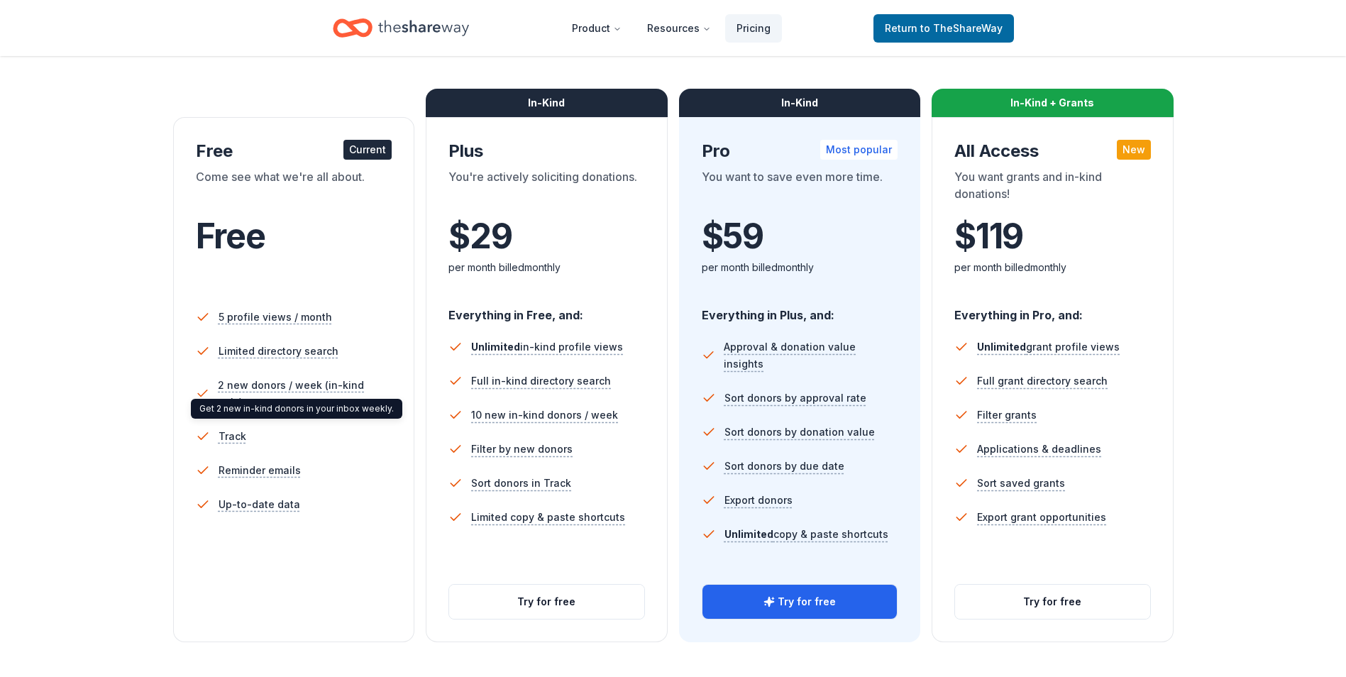
scroll to position [213, 0]
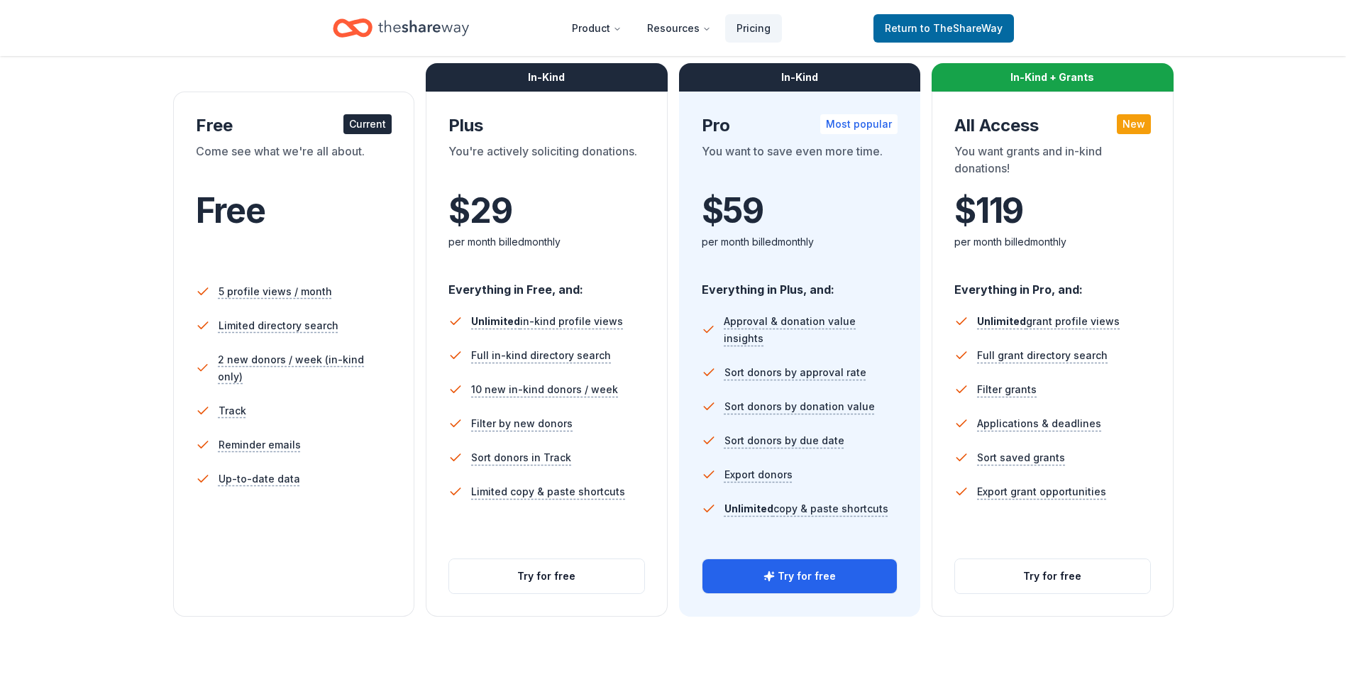
click at [362, 105] on div "Free Current Come see what we're all about. Free 5 profile views / month Limite…" at bounding box center [294, 354] width 242 height 525
click at [218, 226] on span "Free" at bounding box center [231, 210] width 70 height 42
click at [226, 215] on span "Free" at bounding box center [231, 210] width 70 height 42
click at [102, 287] on div "Choose the perfect plan for you Monthly Annual Free Current Come see what we're…" at bounding box center [673, 270] width 1232 height 694
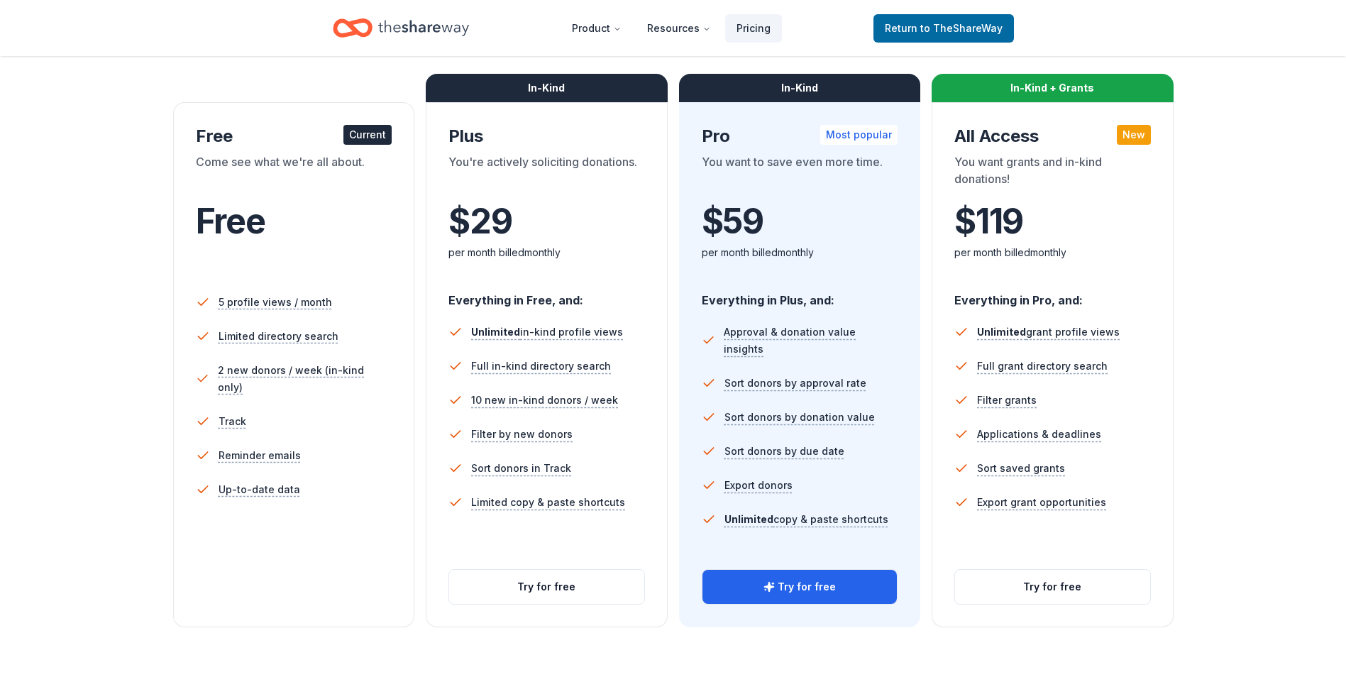
scroll to position [0, 0]
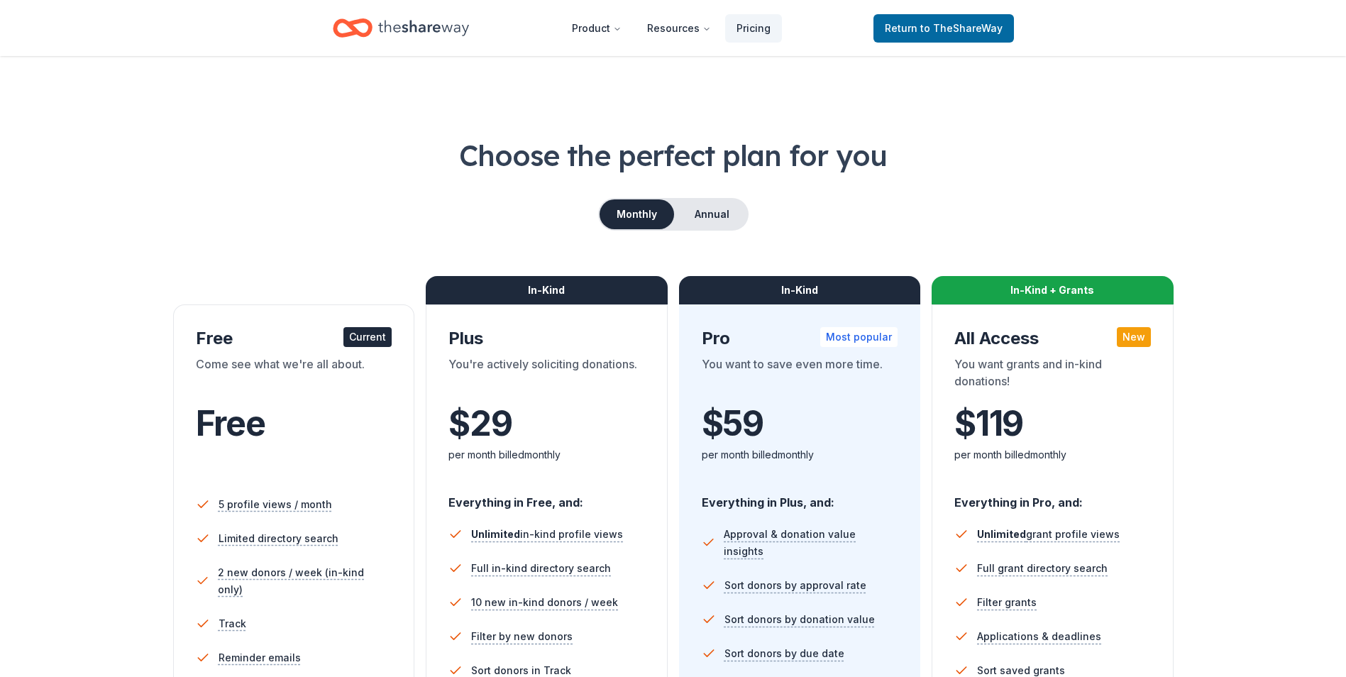
click at [399, 45] on header "Product Resources Pricing Return to TheShareWay" at bounding box center [673, 28] width 1346 height 56
click at [412, 31] on icon "Home" at bounding box center [423, 27] width 91 height 29
